Goal: Obtain resource: Download file/media

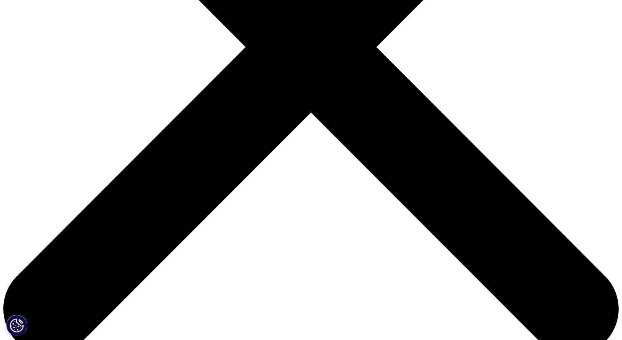
scroll to position [286, 0]
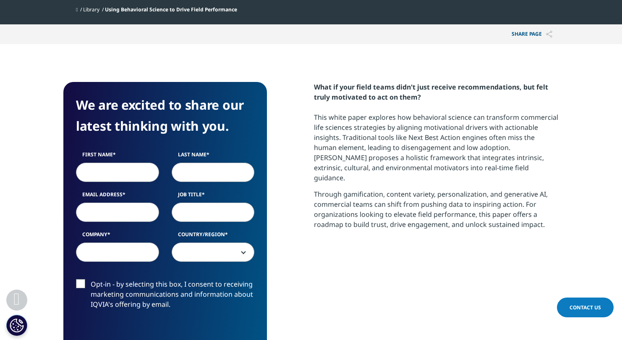
scroll to position [334, 0]
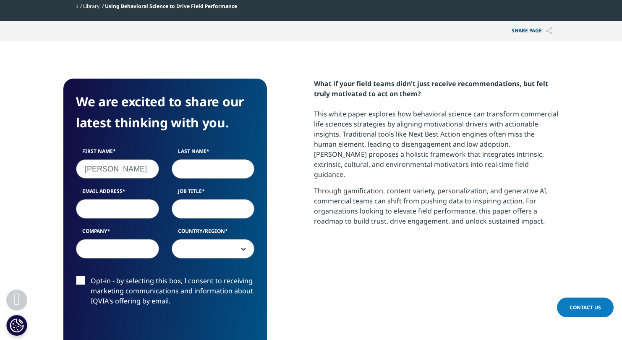
type input "[PERSON_NAME]"
type input "Bloom"
type input "CEO"
type input "Equiti Health"
click at [197, 249] on span at bounding box center [213, 248] width 82 height 19
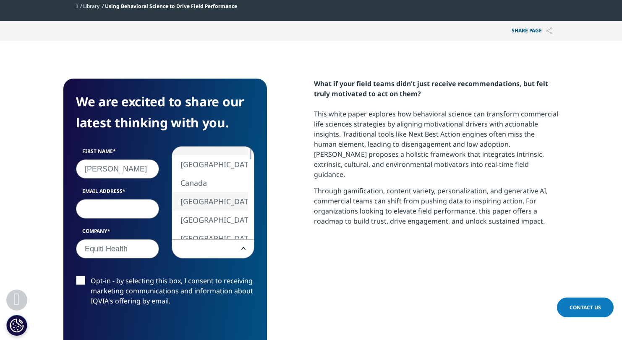
select select "[GEOGRAPHIC_DATA]"
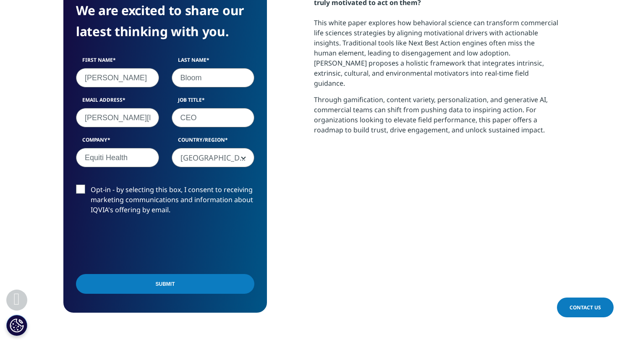
scroll to position [442, 0]
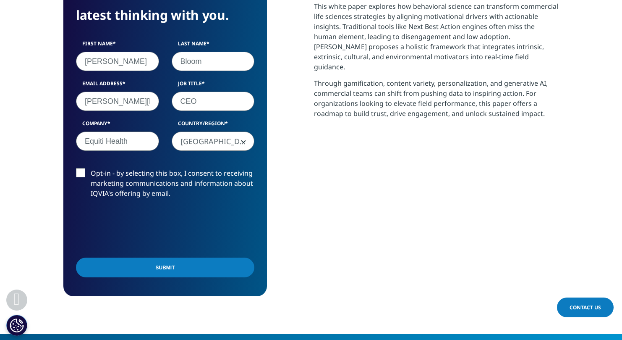
type input "[PERSON_NAME][EMAIL_ADDRESS][DOMAIN_NAME]"
click at [179, 266] on input "Submit" at bounding box center [165, 267] width 178 height 20
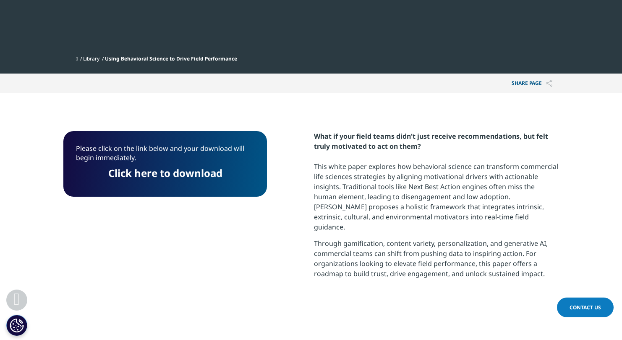
scroll to position [246, 0]
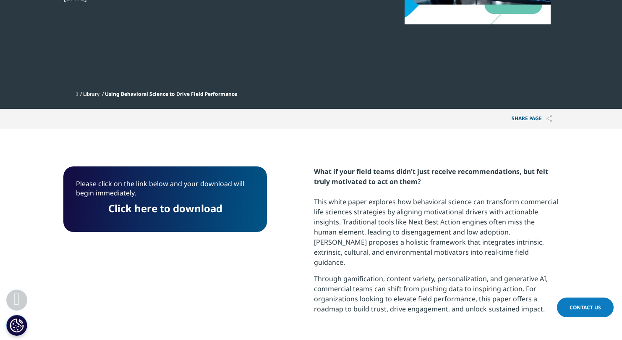
click at [181, 210] on link "Click here to download" at bounding box center [165, 208] width 114 height 14
